Goal: Task Accomplishment & Management: Manage account settings

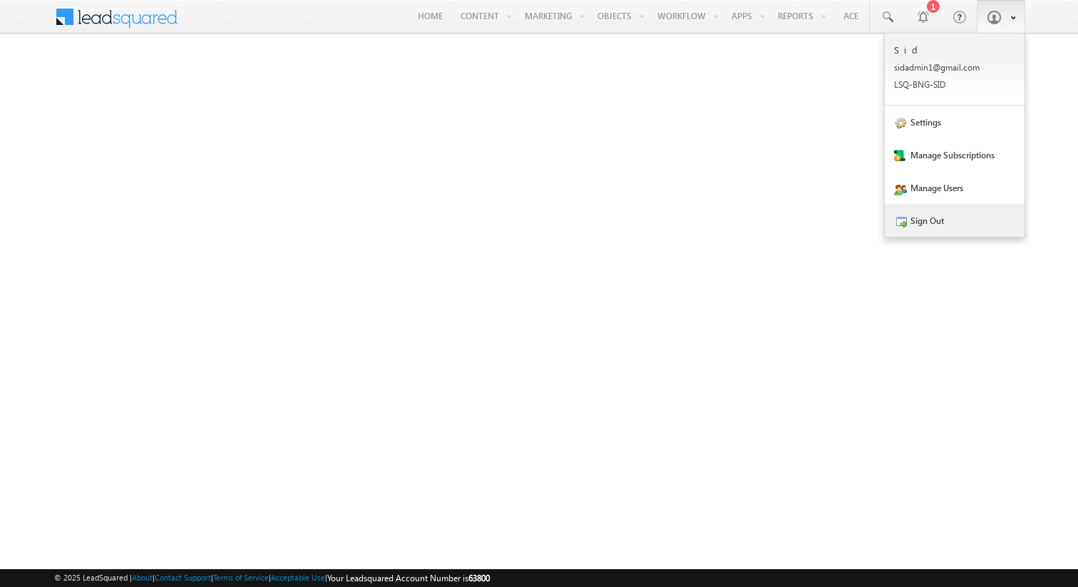
click at [935, 220] on link "Sign Out" at bounding box center [955, 220] width 140 height 33
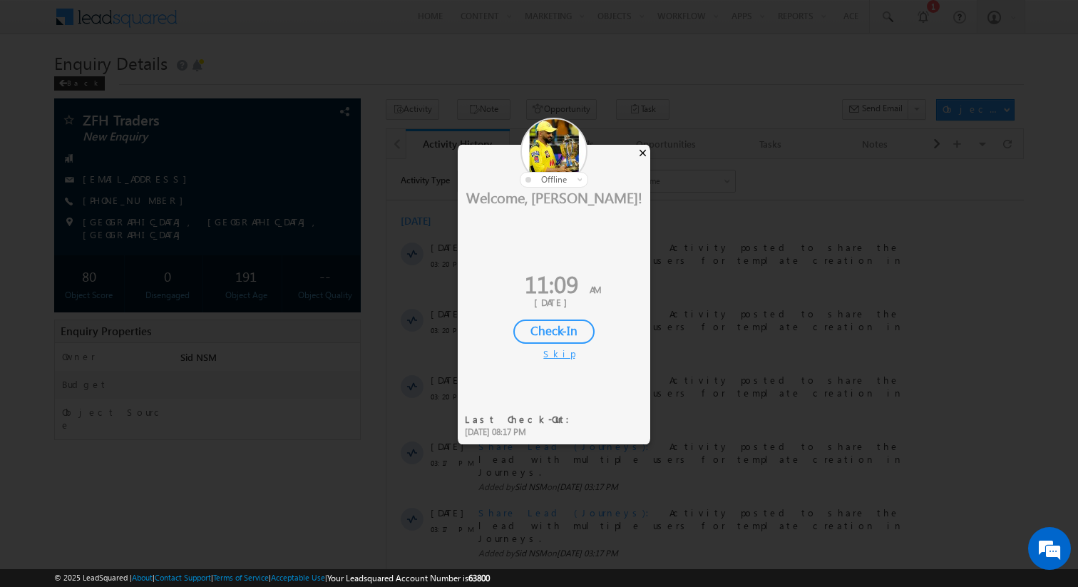
click at [644, 152] on div "×" at bounding box center [642, 153] width 15 height 16
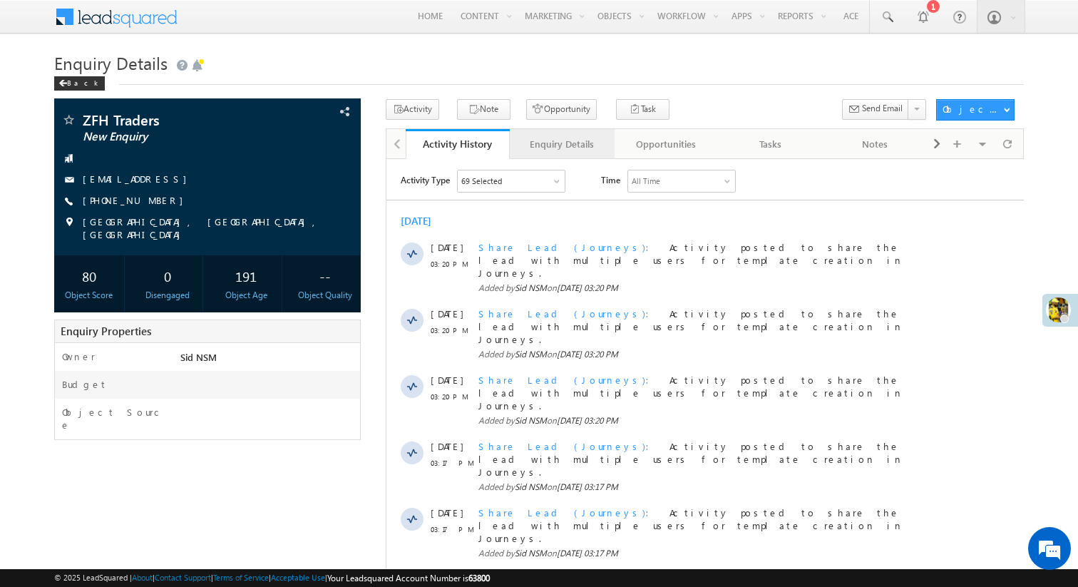
click at [568, 153] on link "Enquiry Details" at bounding box center [562, 144] width 105 height 30
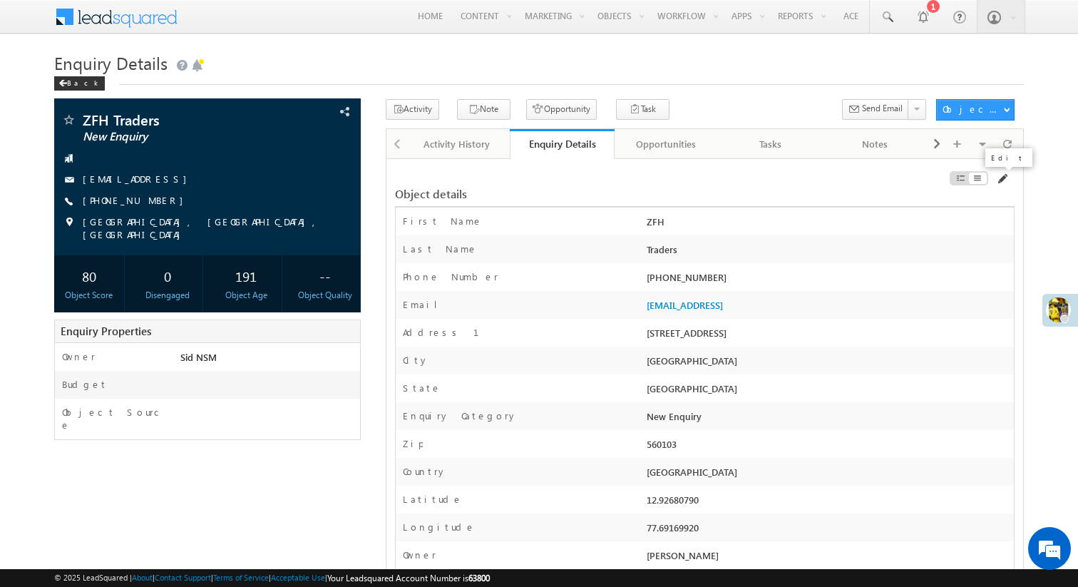
click at [1002, 182] on span at bounding box center [1001, 178] width 11 height 11
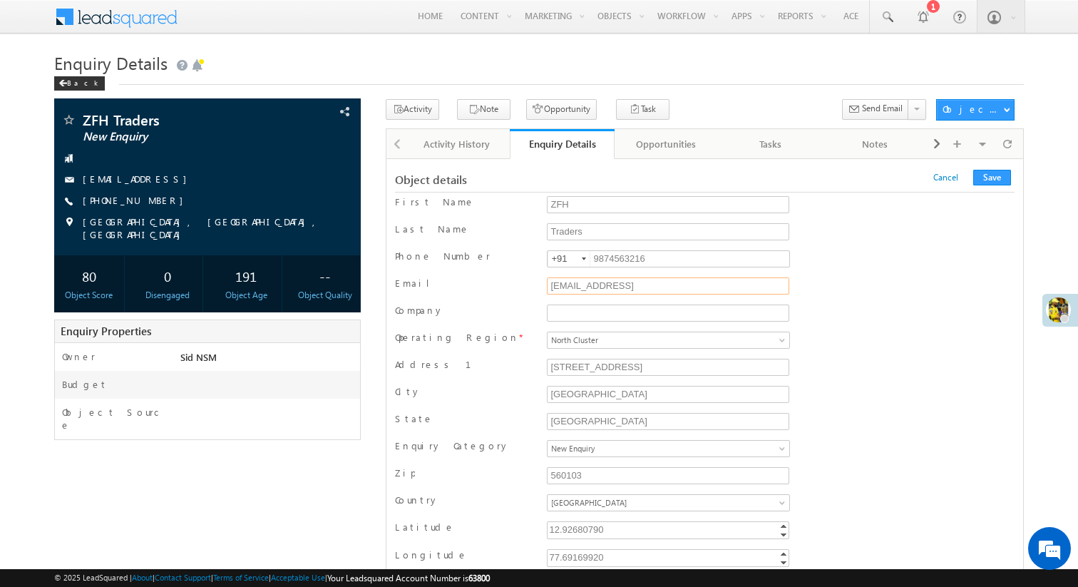
click at [640, 290] on input "tyr@gaby.con" at bounding box center [668, 285] width 242 height 17
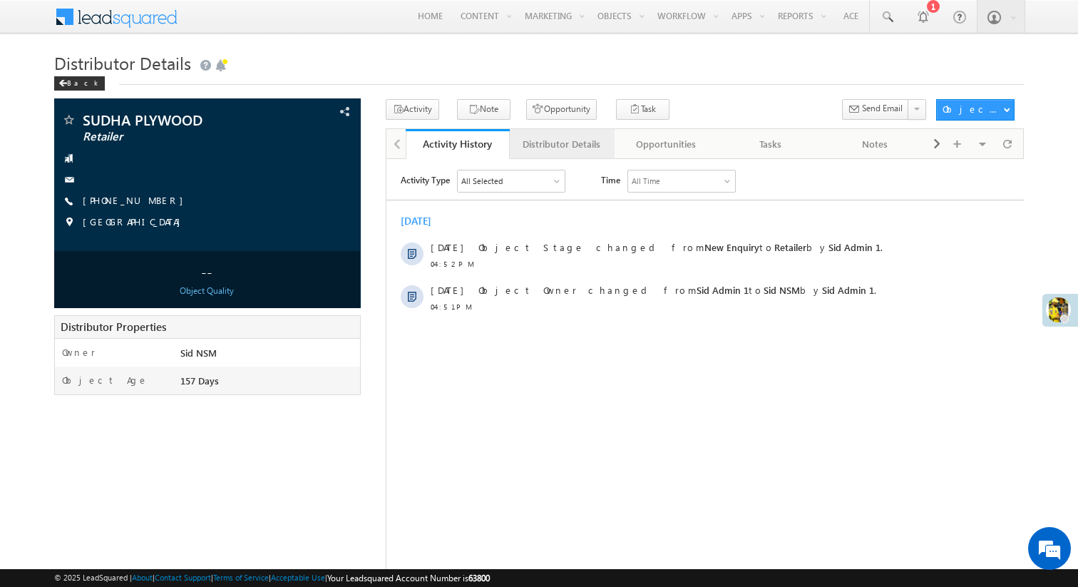
click at [555, 145] on div "Distributor Details" at bounding box center [561, 143] width 81 height 17
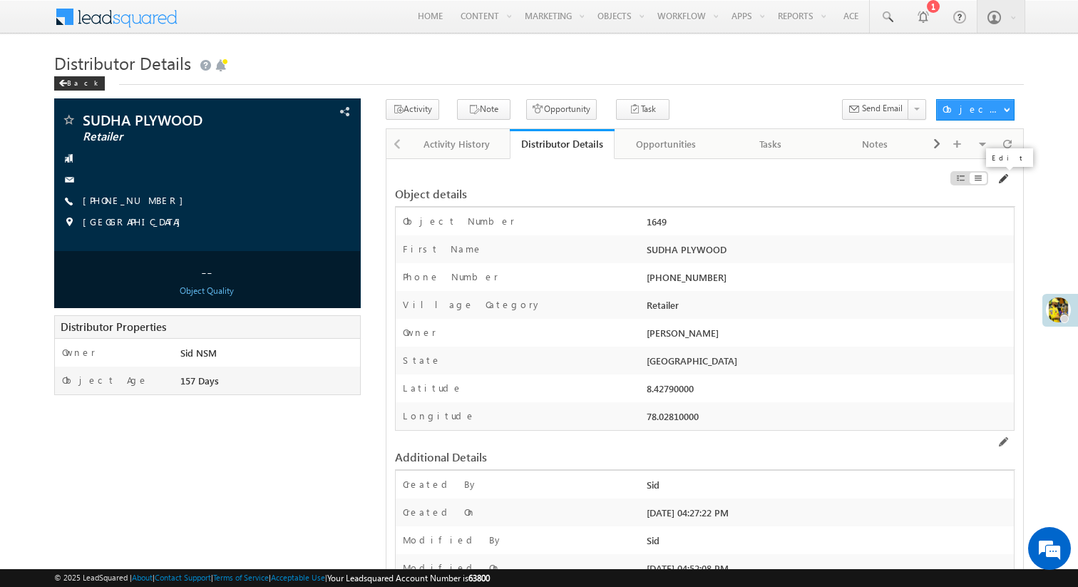
click at [1002, 176] on span at bounding box center [1002, 178] width 11 height 11
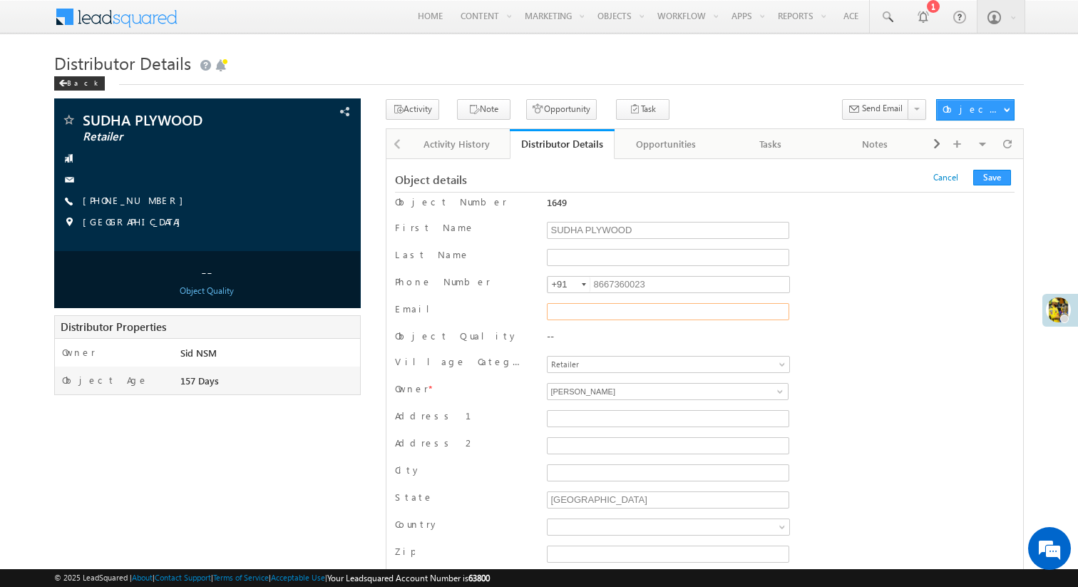
click at [598, 313] on input "Email" at bounding box center [668, 311] width 242 height 17
type input "sudha@gc.com"
click at [988, 181] on button "Save" at bounding box center [992, 178] width 38 height 16
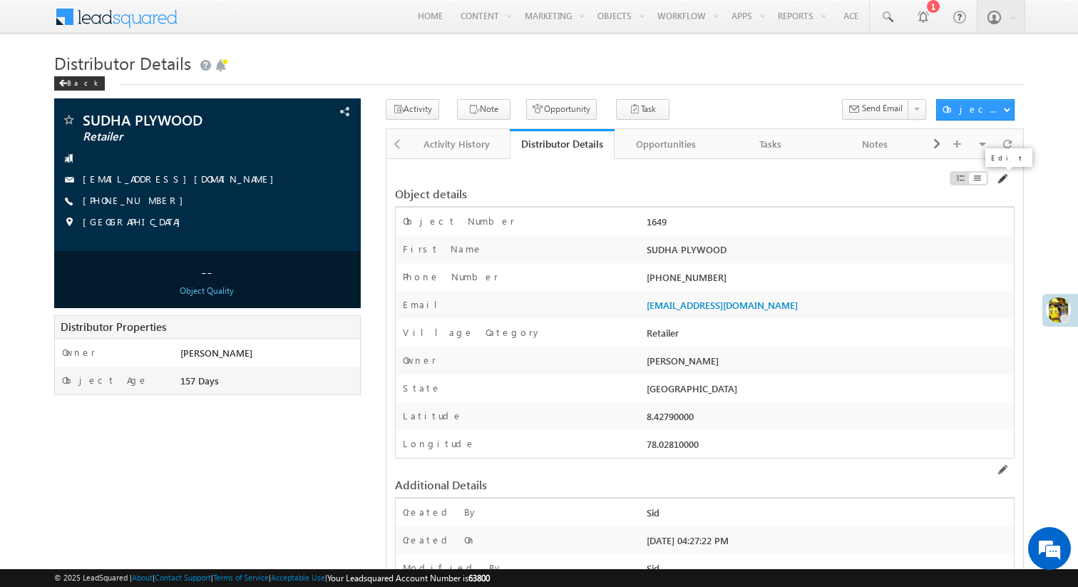
click at [1004, 176] on span at bounding box center [1001, 178] width 11 height 11
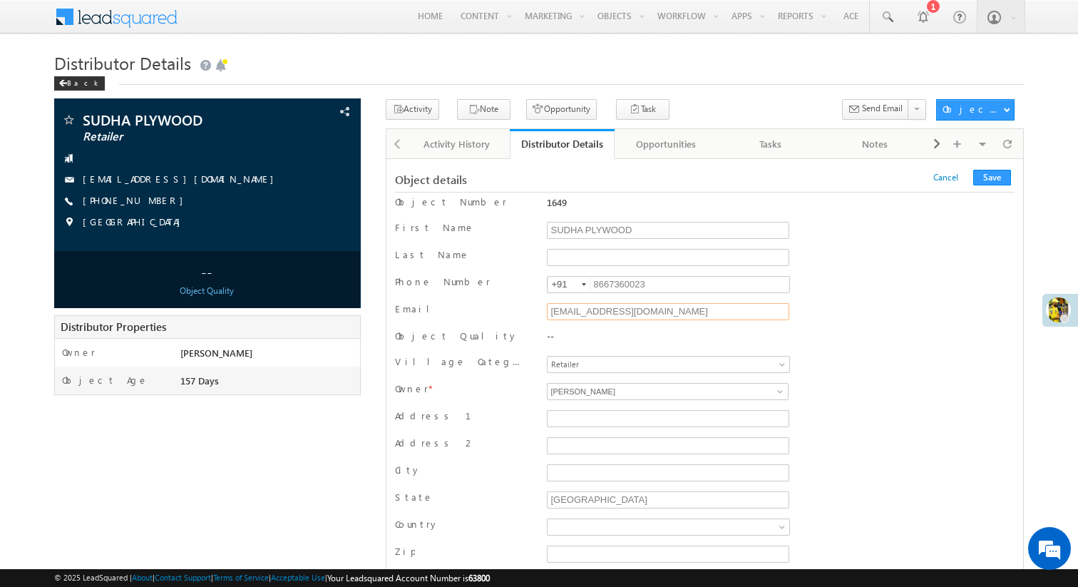
click at [632, 309] on input "sudha@gc.com" at bounding box center [668, 311] width 242 height 17
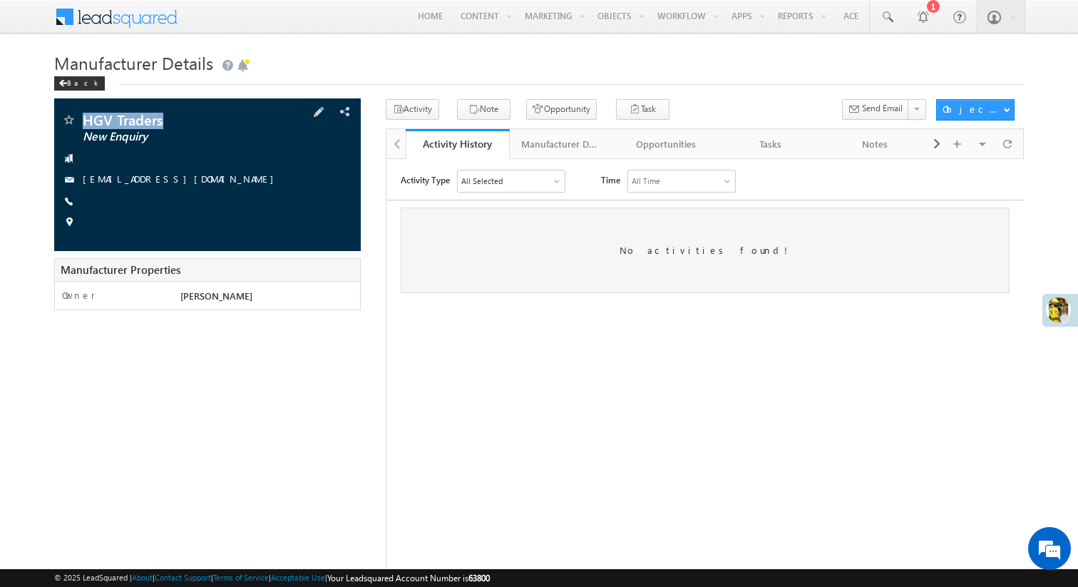
drag, startPoint x: 166, startPoint y: 120, endPoint x: 86, endPoint y: 120, distance: 80.6
click at [86, 120] on span "HGV Traders" at bounding box center [178, 120] width 190 height 14
copy span "HGV Traders"
click at [528, 140] on div "Manufacturer Details" at bounding box center [561, 143] width 81 height 17
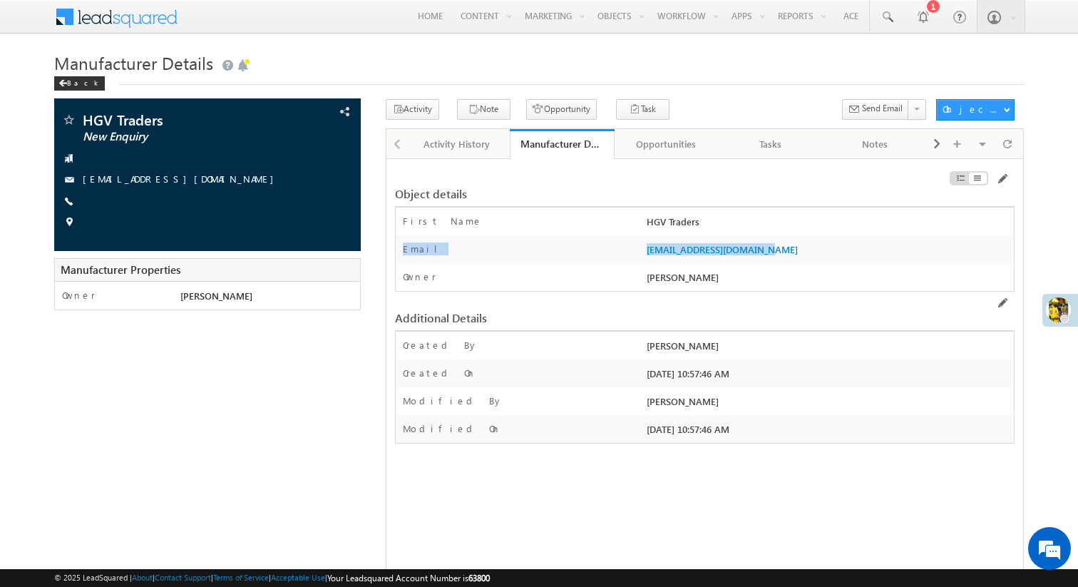
drag, startPoint x: 707, startPoint y: 252, endPoint x: 635, endPoint y: 252, distance: 72.0
click at [635, 252] on div "Email ght@ads.com" at bounding box center [705, 249] width 619 height 28
click at [613, 249] on div "Email" at bounding box center [519, 252] width 247 height 21
drag, startPoint x: 637, startPoint y: 250, endPoint x: 707, endPoint y: 250, distance: 69.9
click at [707, 250] on div "Email ght@ads.com" at bounding box center [705, 249] width 619 height 28
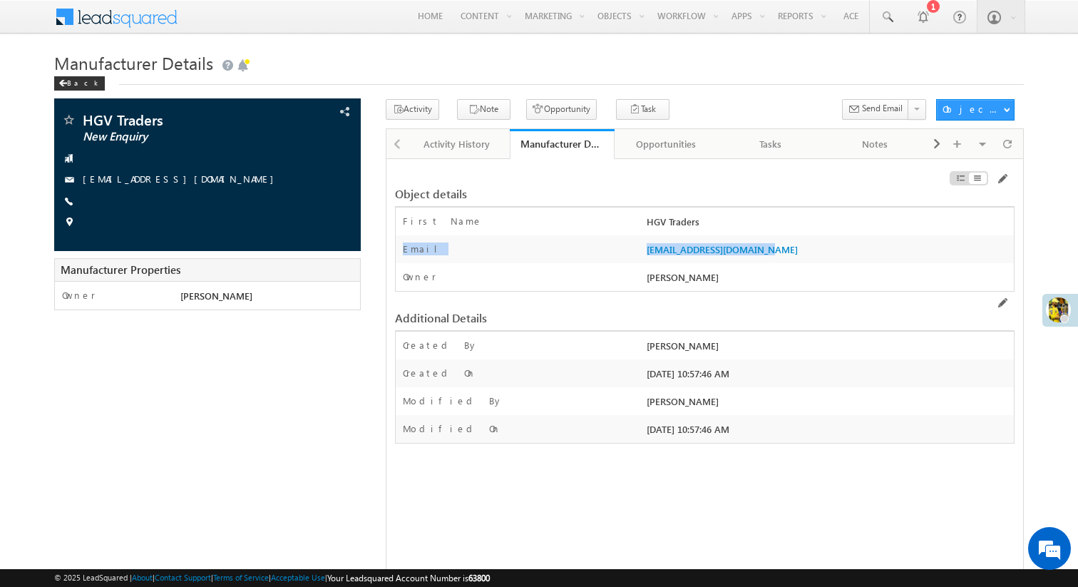
click at [799, 247] on div "ght@ads.com" at bounding box center [828, 252] width 371 height 20
click at [1003, 179] on span at bounding box center [1001, 178] width 11 height 11
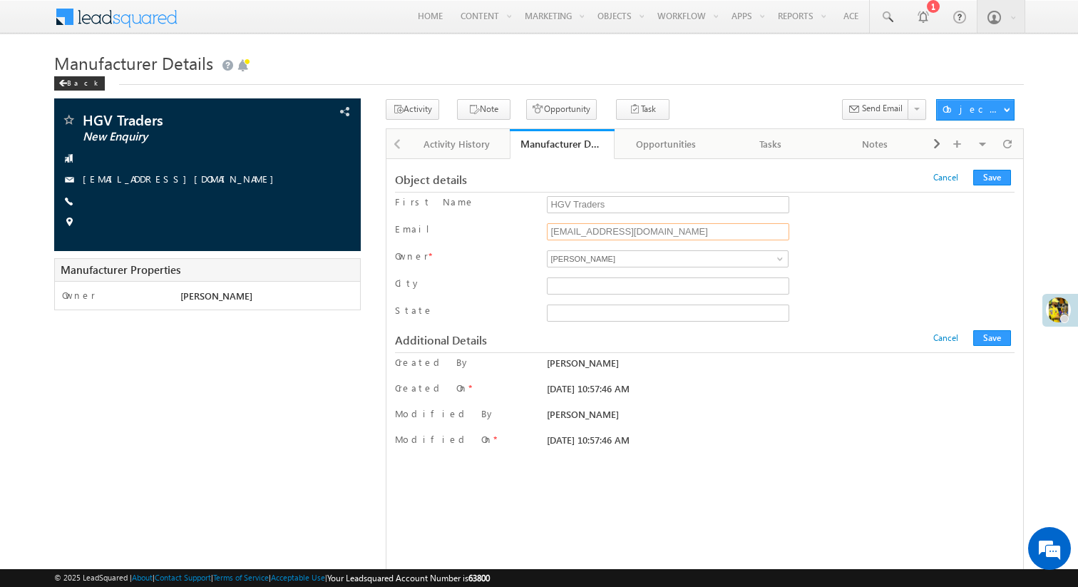
click at [620, 231] on input "ght@ads.com" at bounding box center [668, 231] width 242 height 17
